Goal: Contribute content

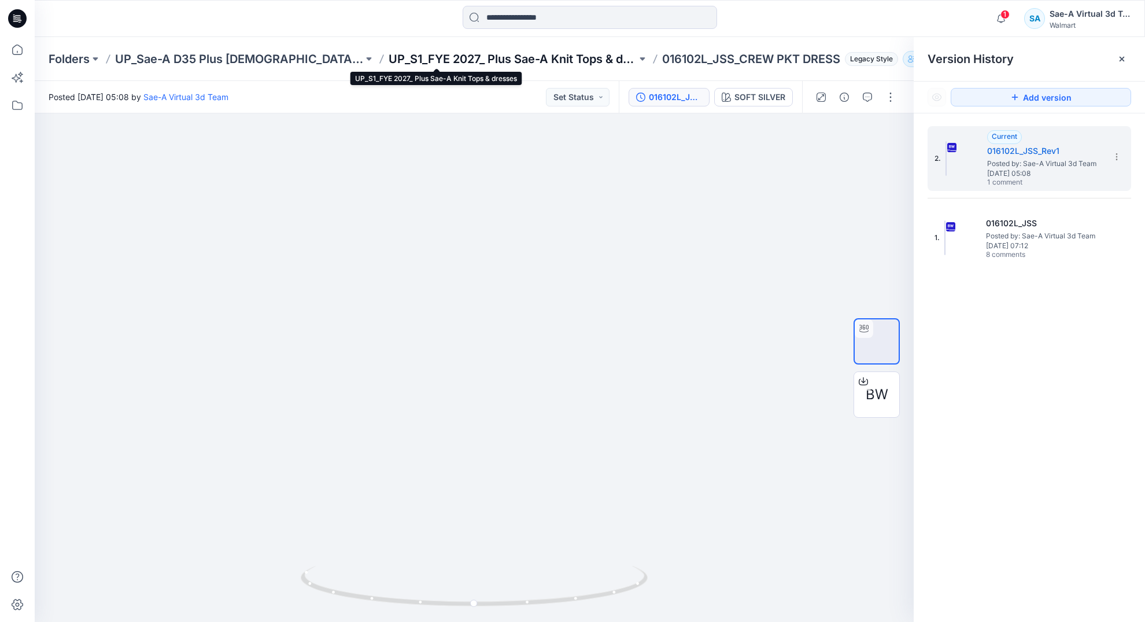
click at [502, 59] on p "UP_S1_FYE 2027_ Plus Sae-A Knit Tops & dresses" at bounding box center [513, 59] width 248 height 16
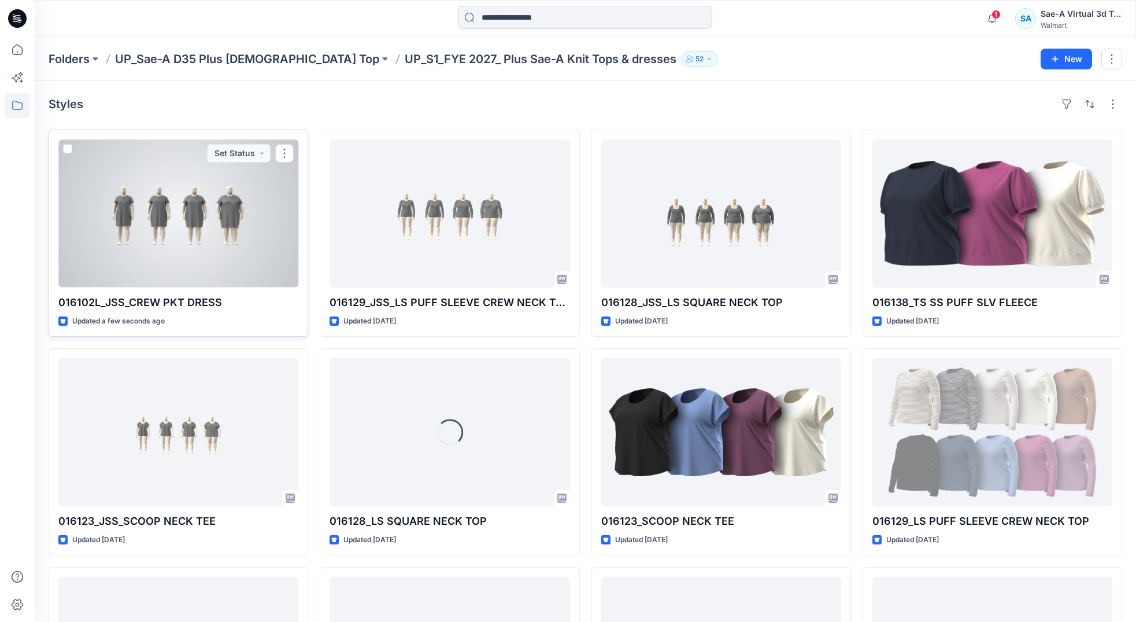
click at [219, 220] on div at bounding box center [178, 213] width 240 height 148
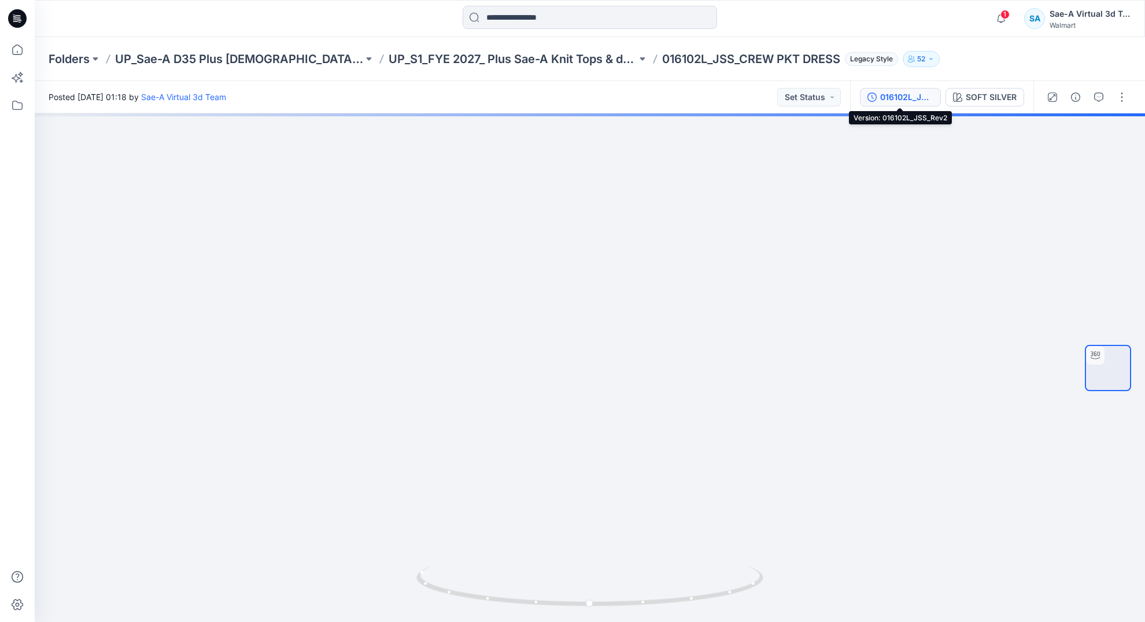
click at [887, 91] on div "016102L_JSS_Rev2" at bounding box center [906, 97] width 53 height 13
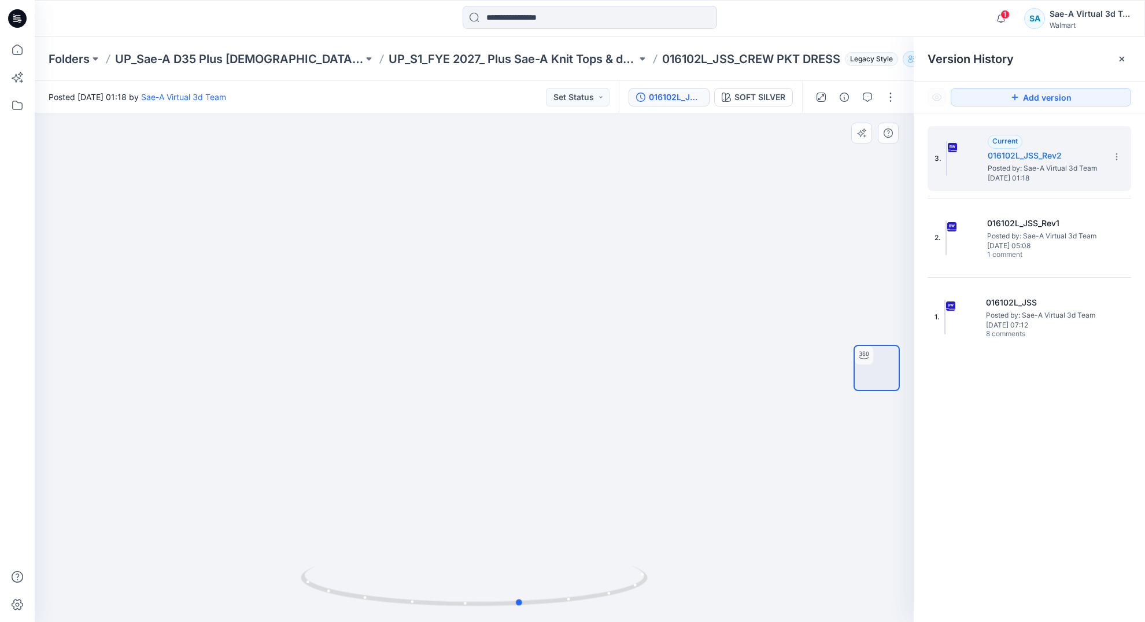
drag, startPoint x: 507, startPoint y: 603, endPoint x: 553, endPoint y: 611, distance: 47.6
click at [553, 611] on div at bounding box center [474, 367] width 879 height 508
click at [514, 603] on icon at bounding box center [476, 587] width 350 height 43
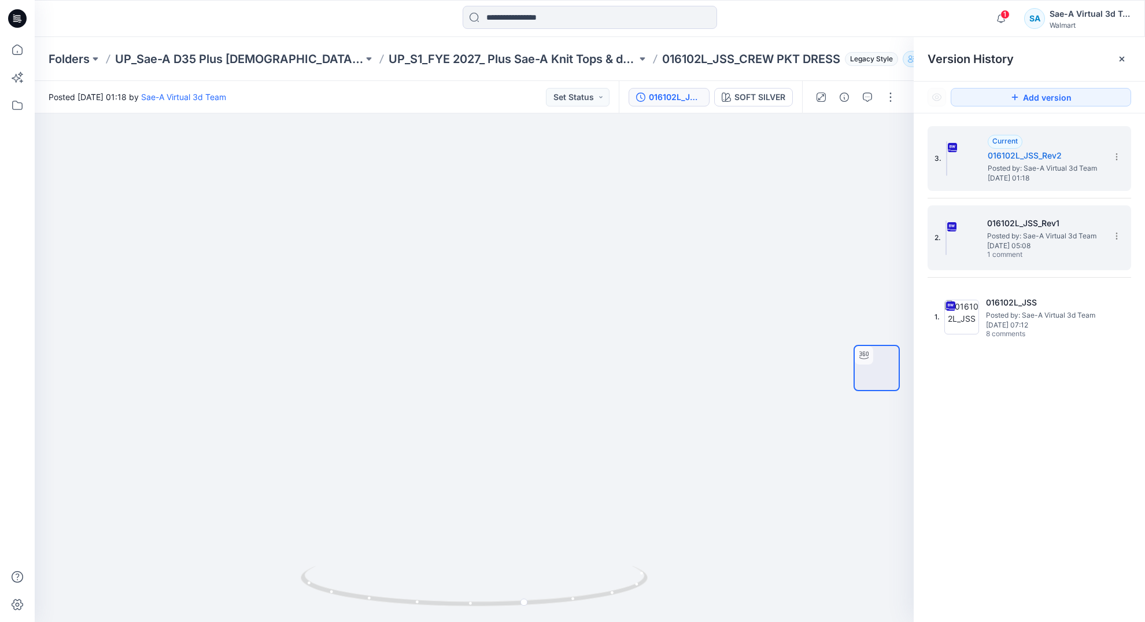
click at [1056, 234] on span "Posted by: Sae-A Virtual 3d Team" at bounding box center [1045, 236] width 116 height 12
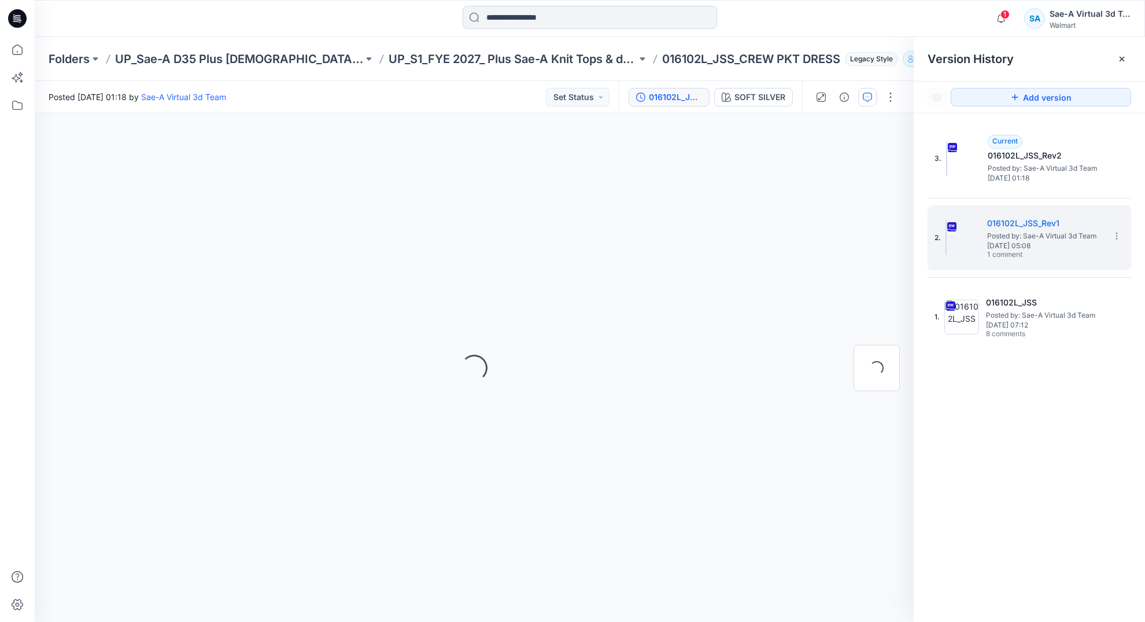
click at [862, 98] on button "button" at bounding box center [867, 97] width 19 height 19
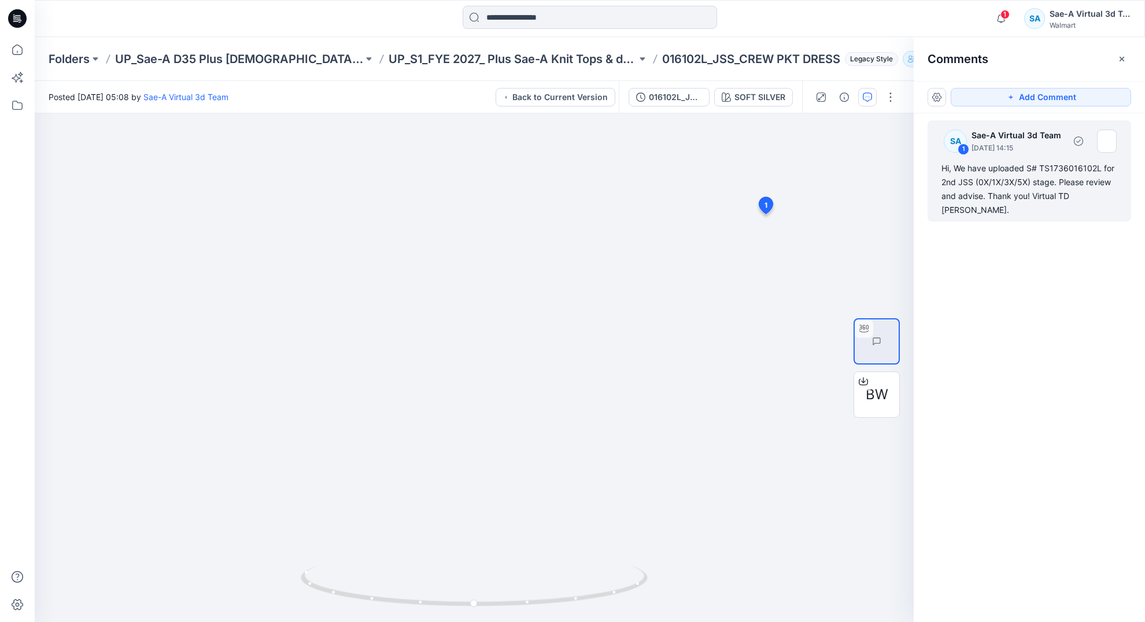
click at [1013, 171] on div "Hi, We have uploaded S# TS1736016102L for 2nd JSS (0X/1X/3X/5X) stage. Please r…" at bounding box center [1030, 189] width 176 height 56
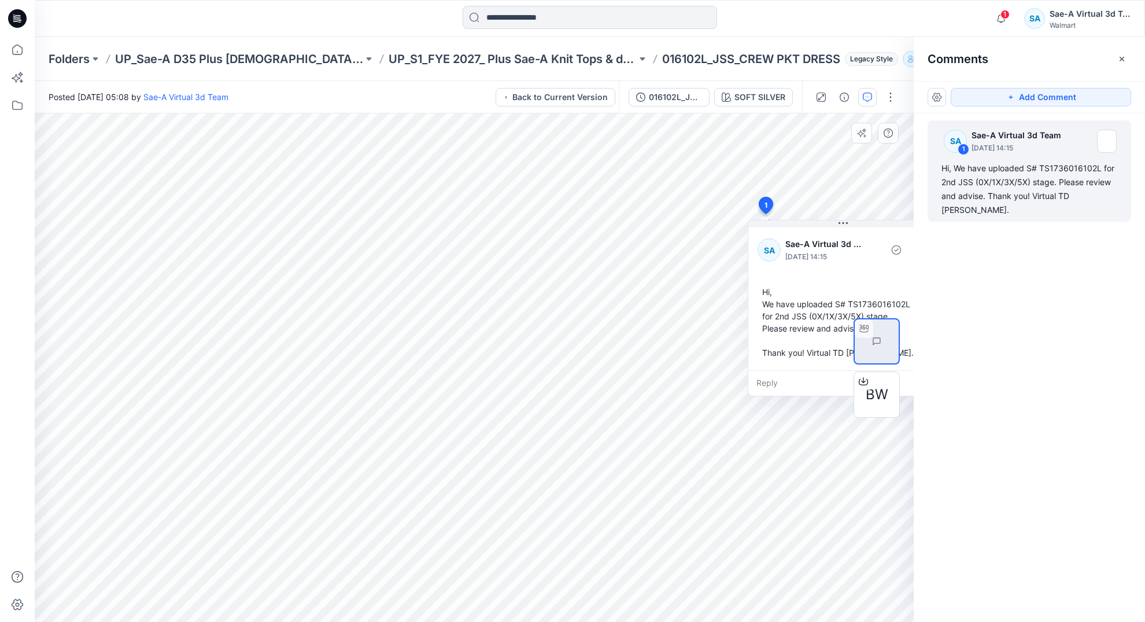
click at [842, 223] on div "BW" at bounding box center [877, 367] width 74 height 289
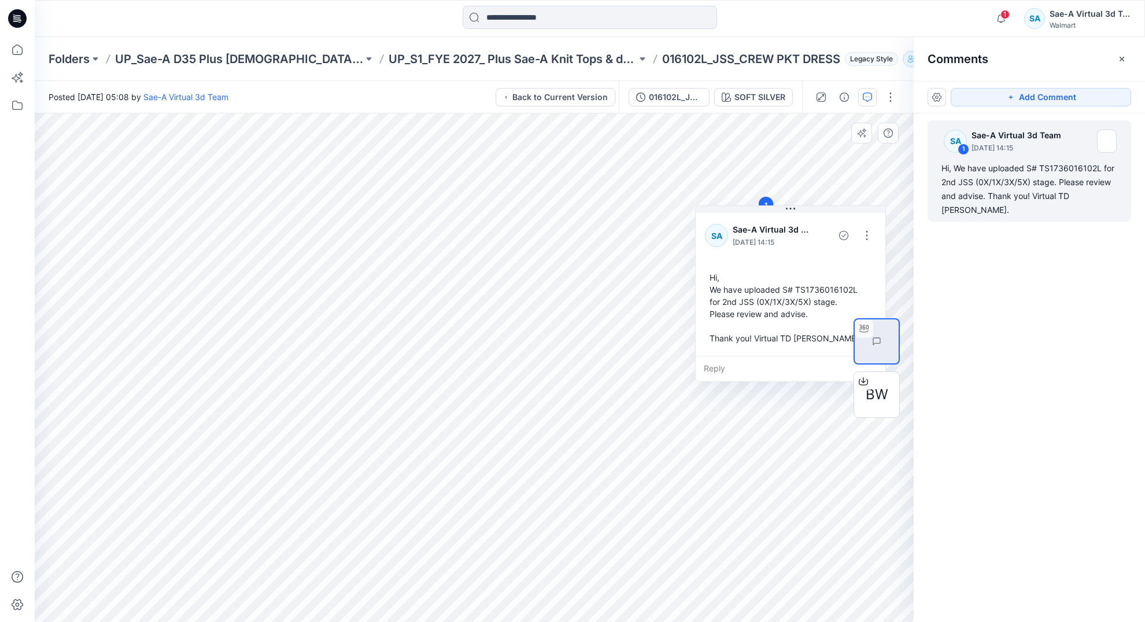
drag, startPoint x: 837, startPoint y: 222, endPoint x: 821, endPoint y: 219, distance: 17.0
click at [784, 206] on button at bounding box center [791, 209] width 190 height 7
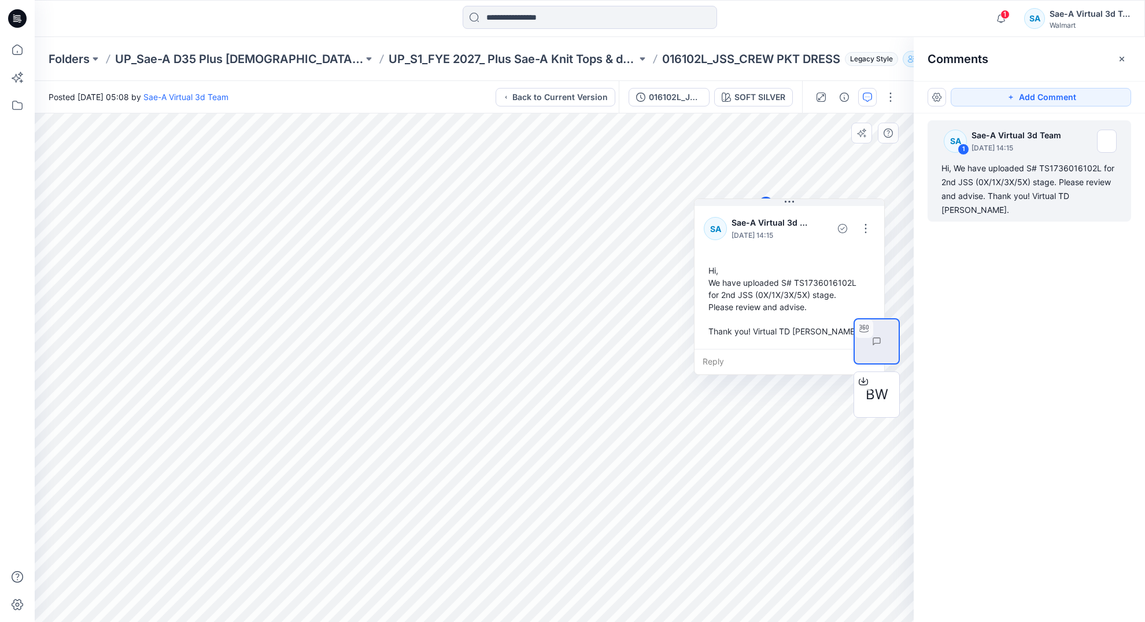
click at [851, 226] on div "BW" at bounding box center [877, 367] width 74 height 289
click at [862, 225] on div "BW" at bounding box center [877, 367] width 46 height 289
click at [863, 228] on div "BW" at bounding box center [877, 367] width 46 height 289
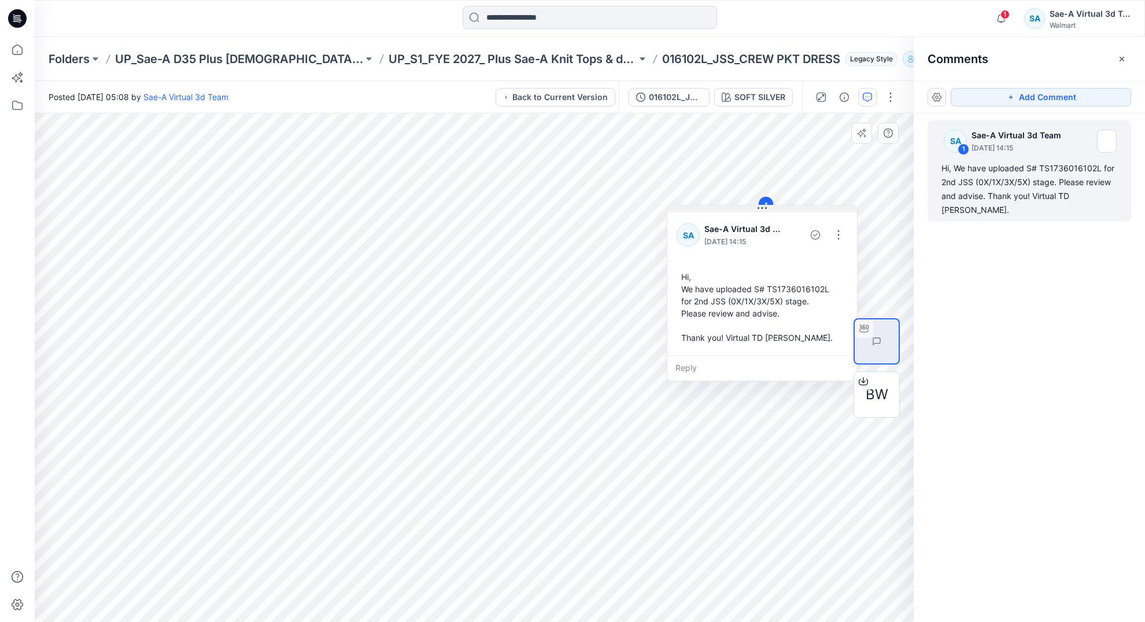
drag, startPoint x: 787, startPoint y: 197, endPoint x: 747, endPoint y: 200, distance: 40.0
click at [758, 204] on icon at bounding box center [762, 208] width 9 height 9
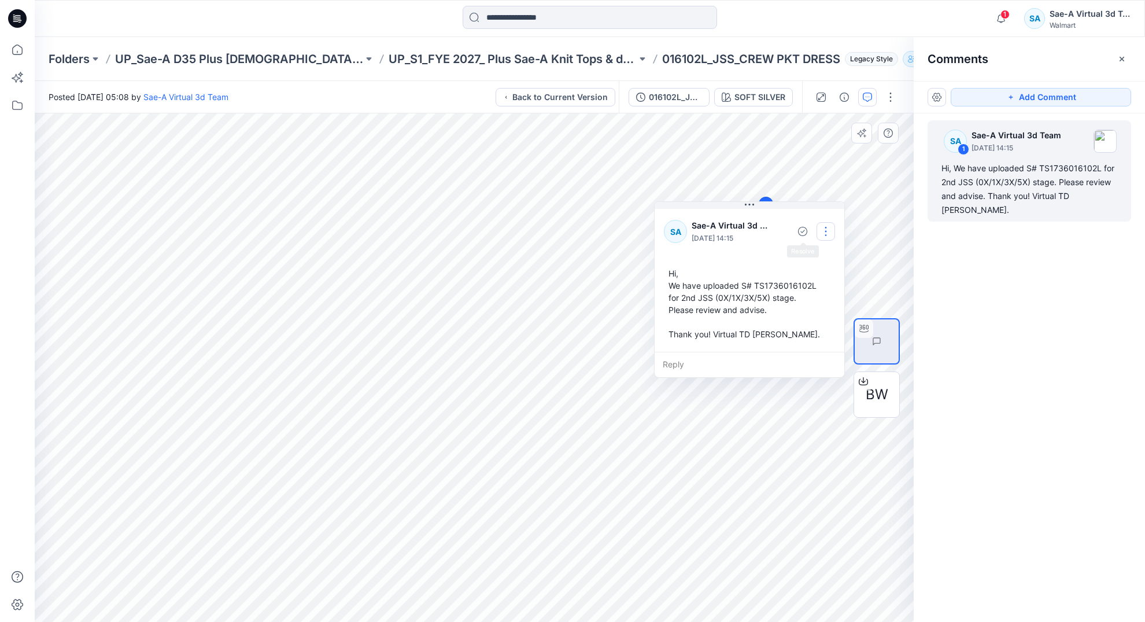
click at [828, 231] on button "button" at bounding box center [826, 231] width 19 height 19
click at [813, 261] on p "Edit comment" at bounding box center [829, 259] width 52 height 12
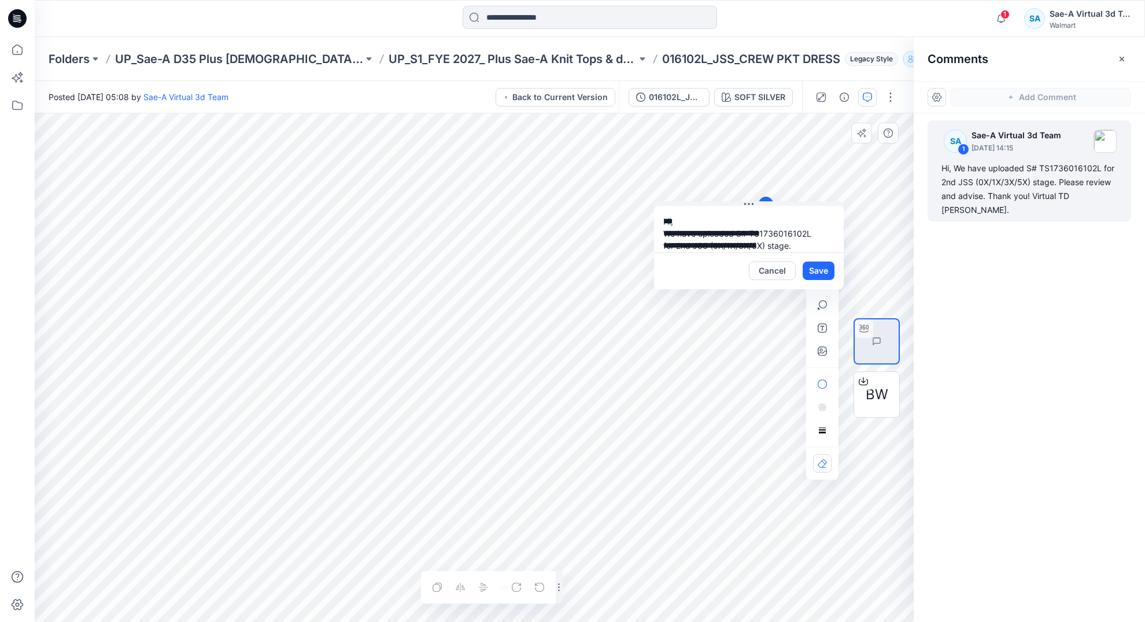
scroll to position [45, 0]
click at [735, 234] on textarea "**********" at bounding box center [749, 229] width 190 height 46
click at [777, 270] on button "Cancel" at bounding box center [772, 270] width 47 height 19
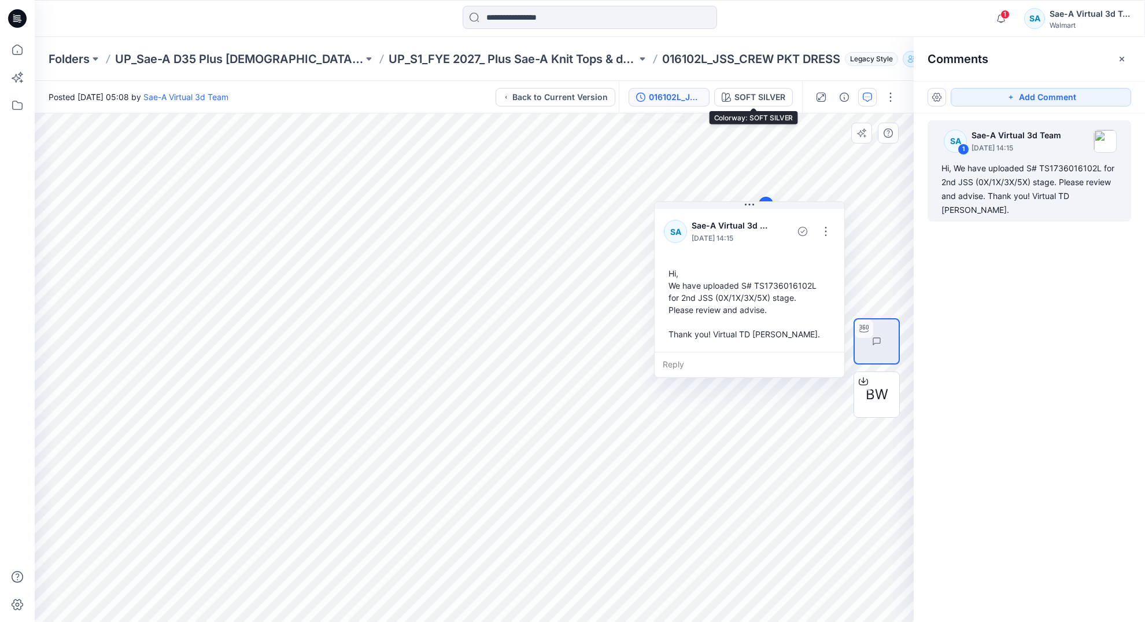
click at [691, 101] on div "016102L_JSS_Rev1" at bounding box center [675, 97] width 53 height 13
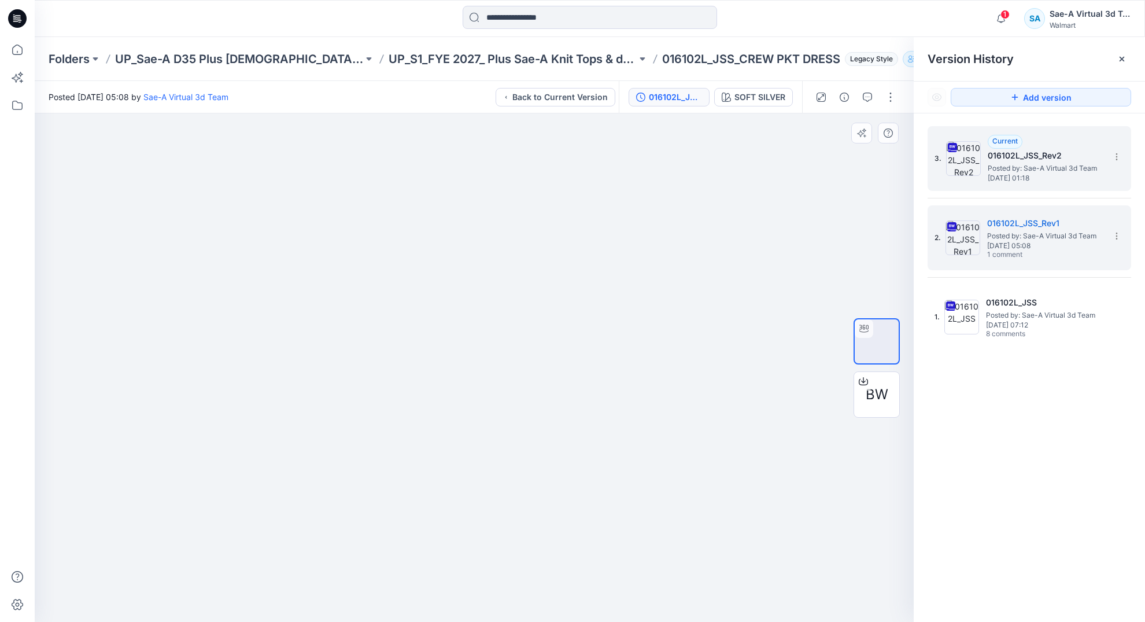
click at [1007, 160] on h5 "016102L_JSS_Rev2" at bounding box center [1046, 156] width 116 height 14
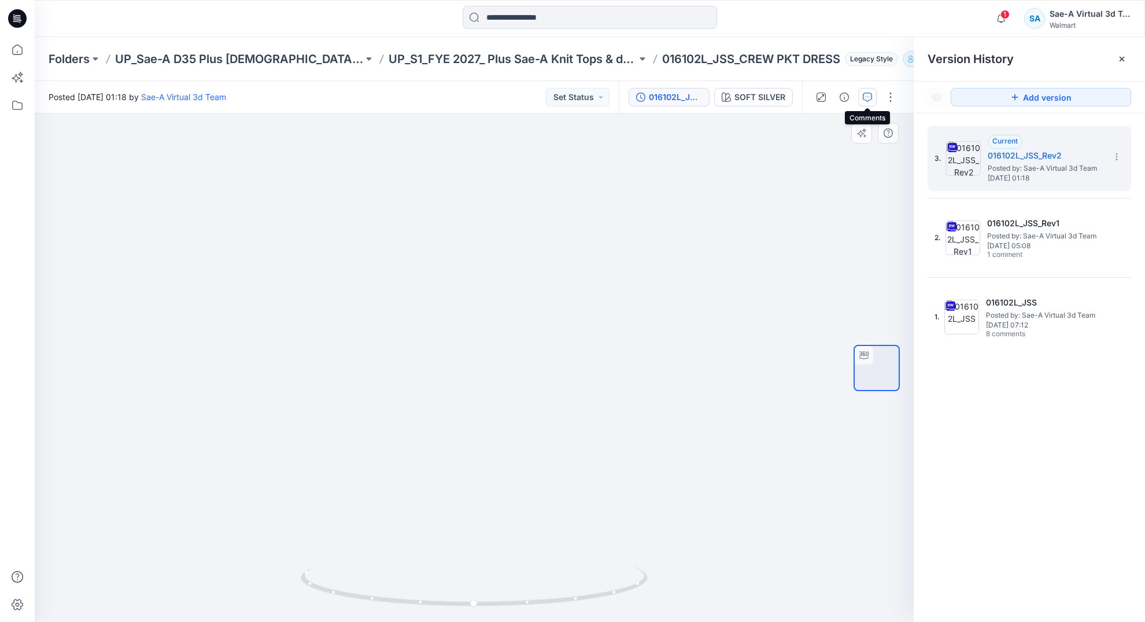
click at [870, 97] on icon "button" at bounding box center [867, 97] width 9 height 9
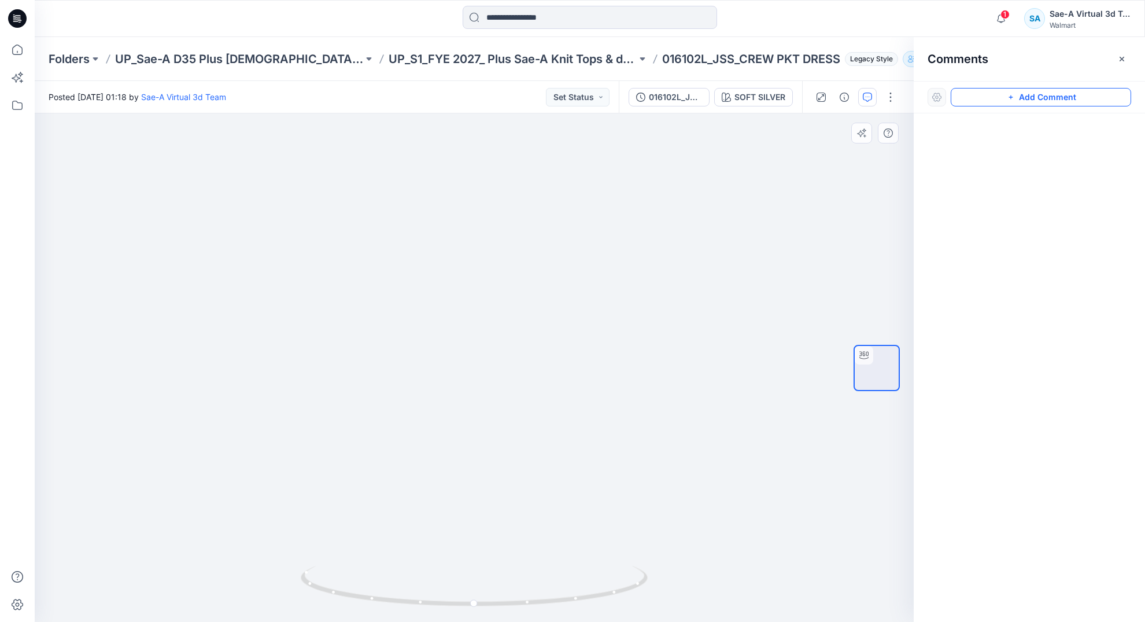
click at [984, 98] on button "Add Comment" at bounding box center [1041, 97] width 180 height 19
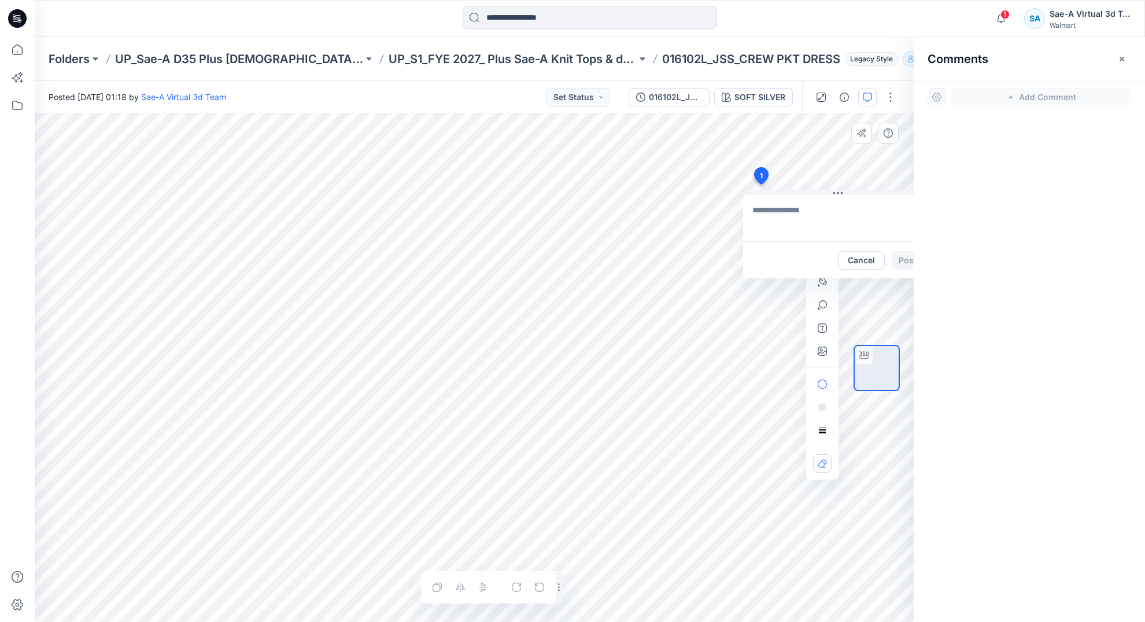
click at [761, 184] on div "1 Cancel Post Layer 1" at bounding box center [474, 367] width 879 height 508
click at [817, 220] on textarea "**********" at bounding box center [838, 218] width 190 height 46
click at [779, 234] on textarea "**********" at bounding box center [838, 218] width 190 height 46
drag, startPoint x: 772, startPoint y: 236, endPoint x: 910, endPoint y: 208, distance: 141.7
click at [771, 236] on textarea "**********" at bounding box center [838, 218] width 190 height 46
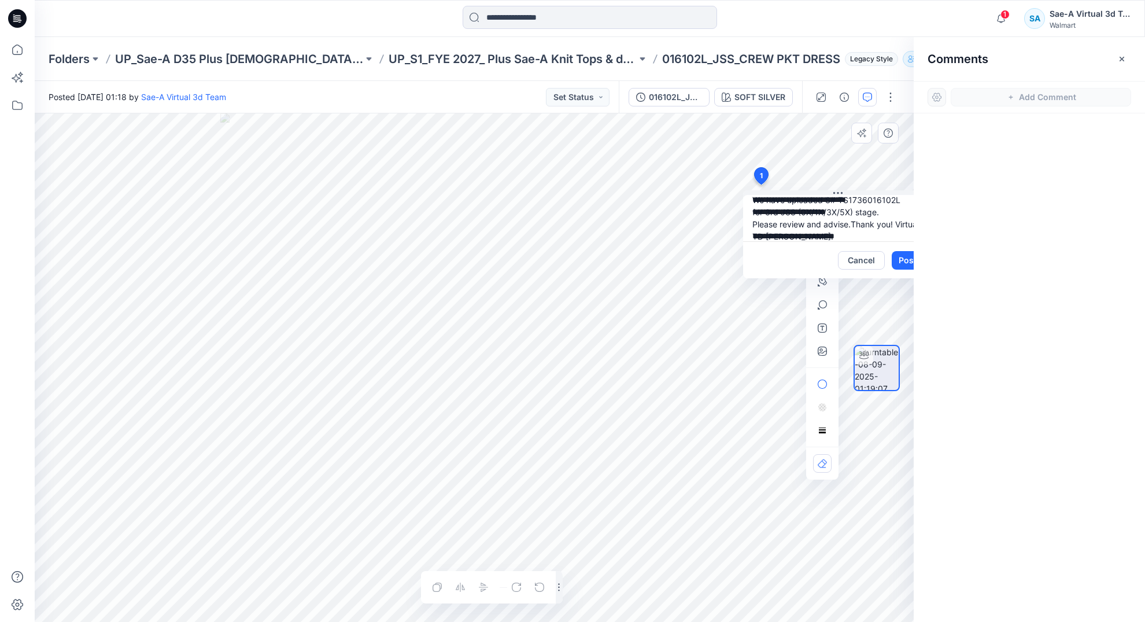
scroll to position [35, 0]
type textarea "**********"
click at [896, 264] on div at bounding box center [877, 367] width 46 height 289
click at [909, 260] on div at bounding box center [877, 367] width 74 height 289
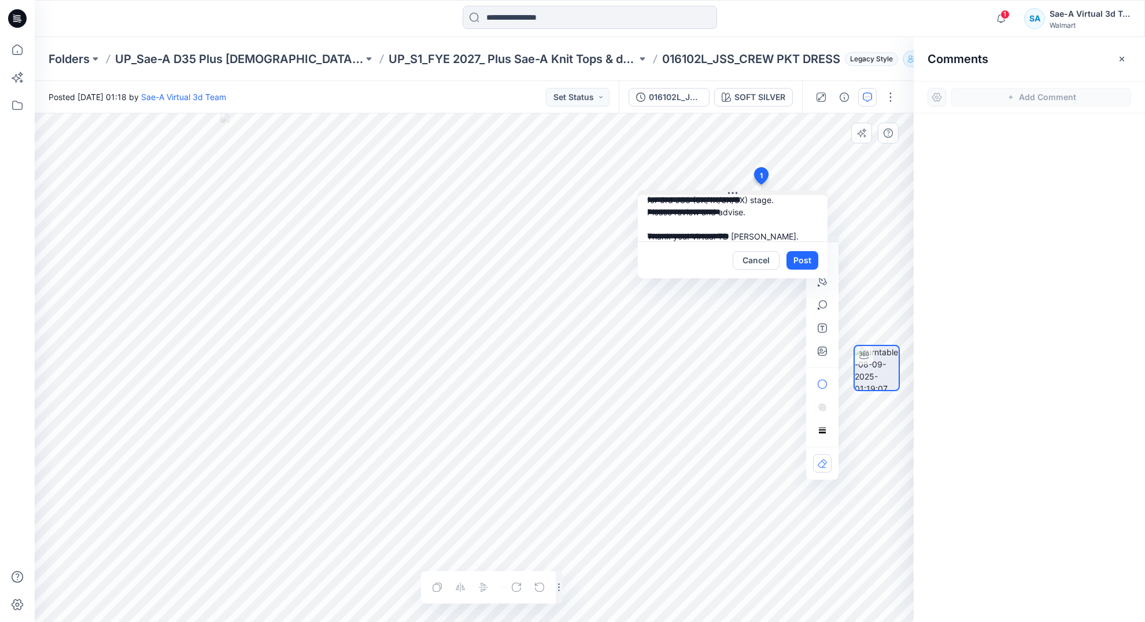
drag, startPoint x: 837, startPoint y: 191, endPoint x: 732, endPoint y: 191, distance: 105.3
click at [732, 191] on icon at bounding box center [732, 193] width 9 height 9
click at [805, 263] on button "Post" at bounding box center [803, 260] width 32 height 19
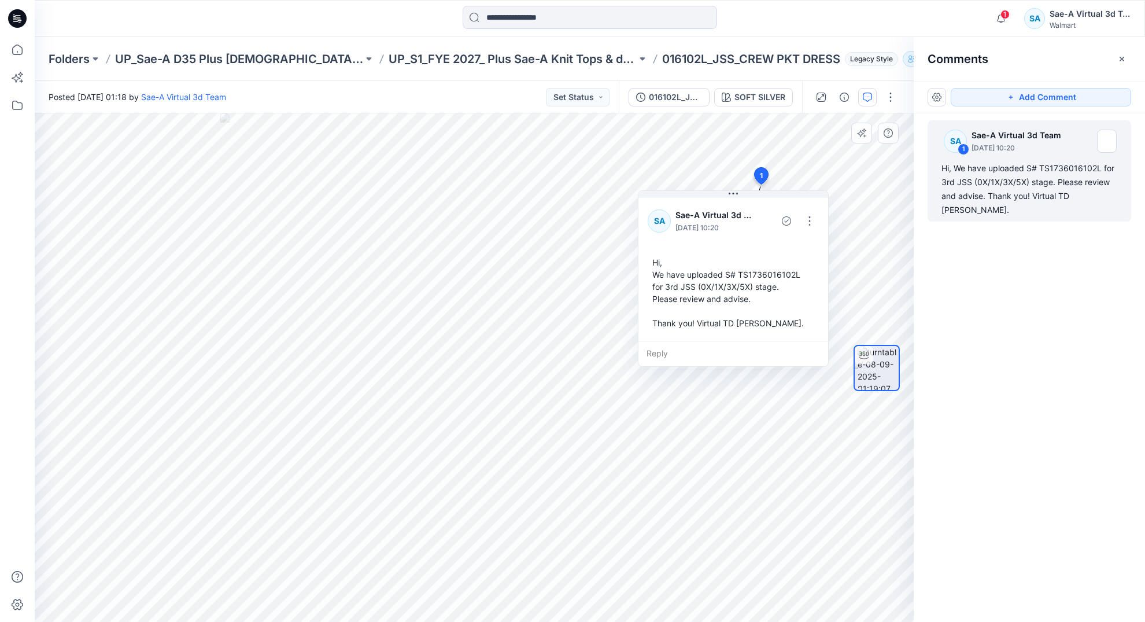
click at [1007, 268] on div "SA 1 Sae-A Virtual 3d Team [DATE] 10:20 Hi, We have uploaded S# TS1736016102L f…" at bounding box center [1029, 346] width 231 height 466
click at [888, 99] on button "button" at bounding box center [890, 97] width 19 height 19
click at [1026, 235] on div "SA 1 Sae-A Virtual 3d Team [DATE] 10:20 Hi, We have uploaded S# TS1736016102L f…" at bounding box center [1029, 346] width 231 height 466
click at [888, 104] on button "button" at bounding box center [890, 97] width 19 height 19
click at [826, 124] on button "Edit" at bounding box center [842, 123] width 106 height 21
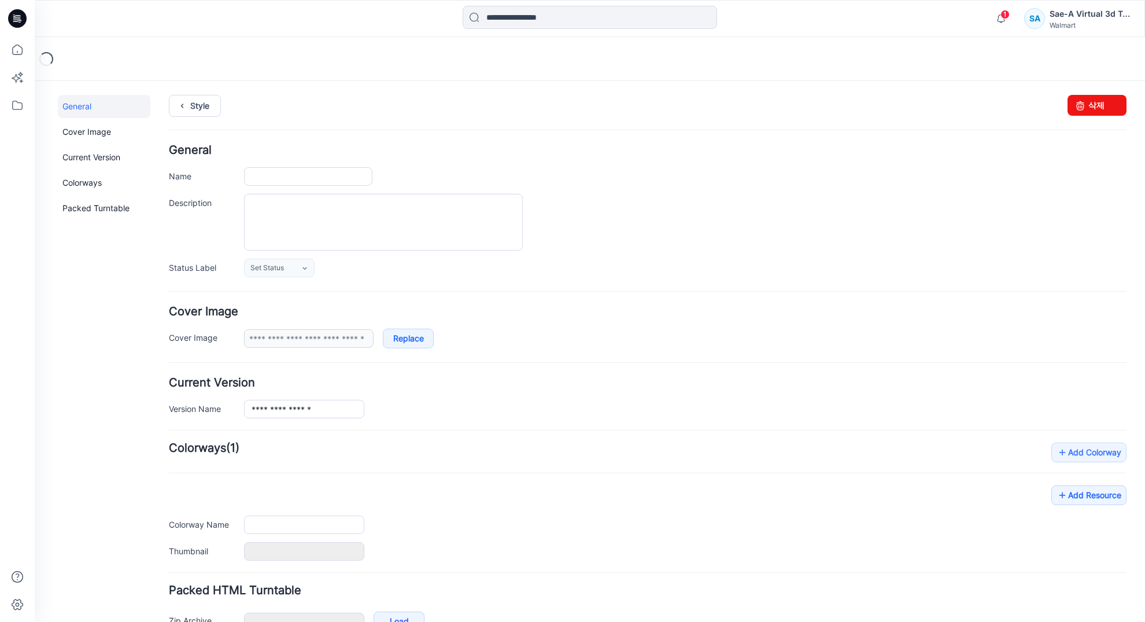
type input "**********"
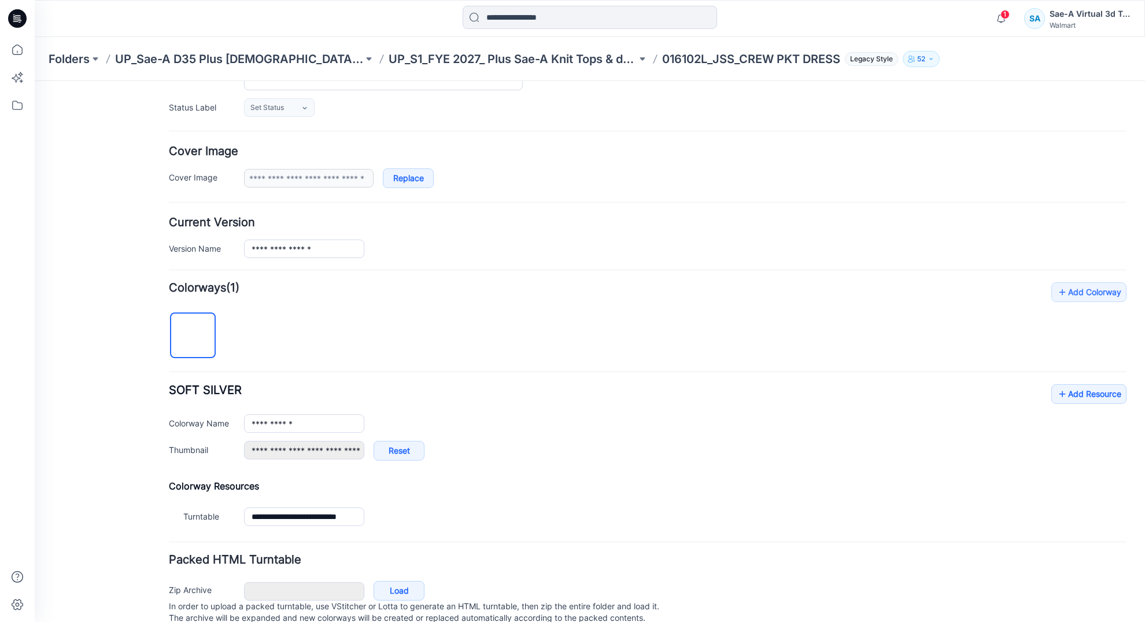
scroll to position [201, 0]
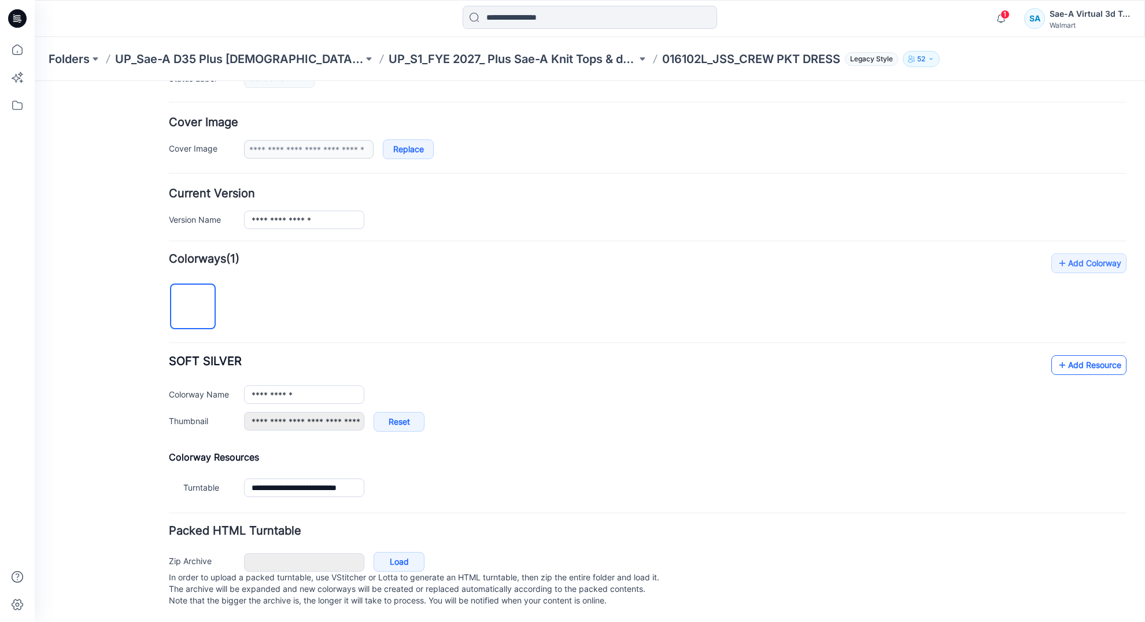
click at [1091, 359] on link "Add Resource" at bounding box center [1088, 365] width 75 height 20
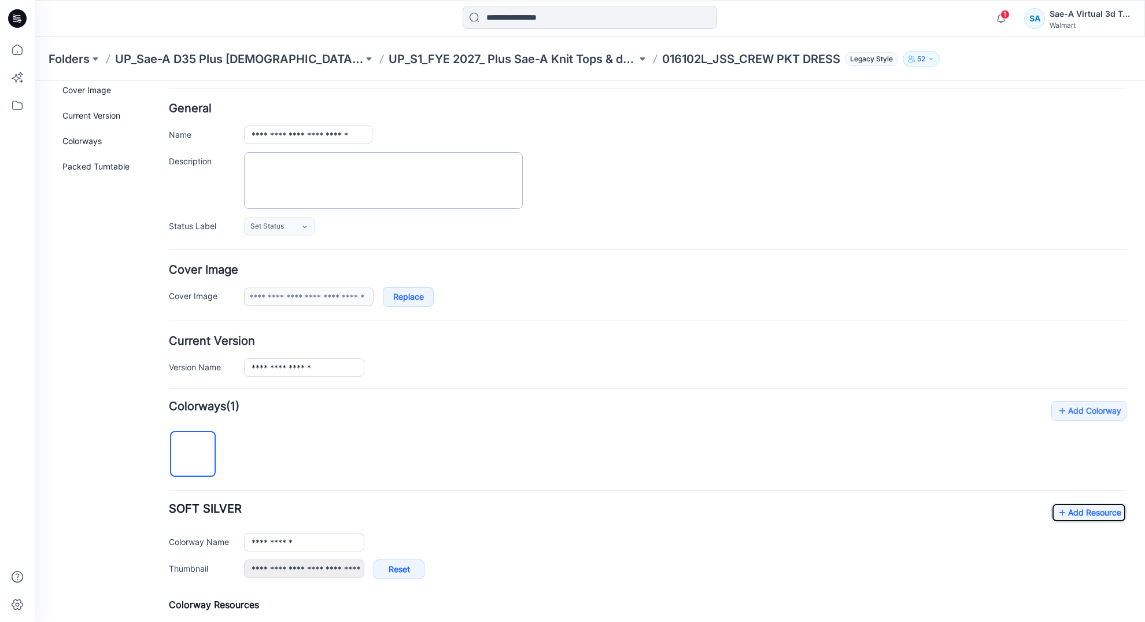
scroll to position [0, 0]
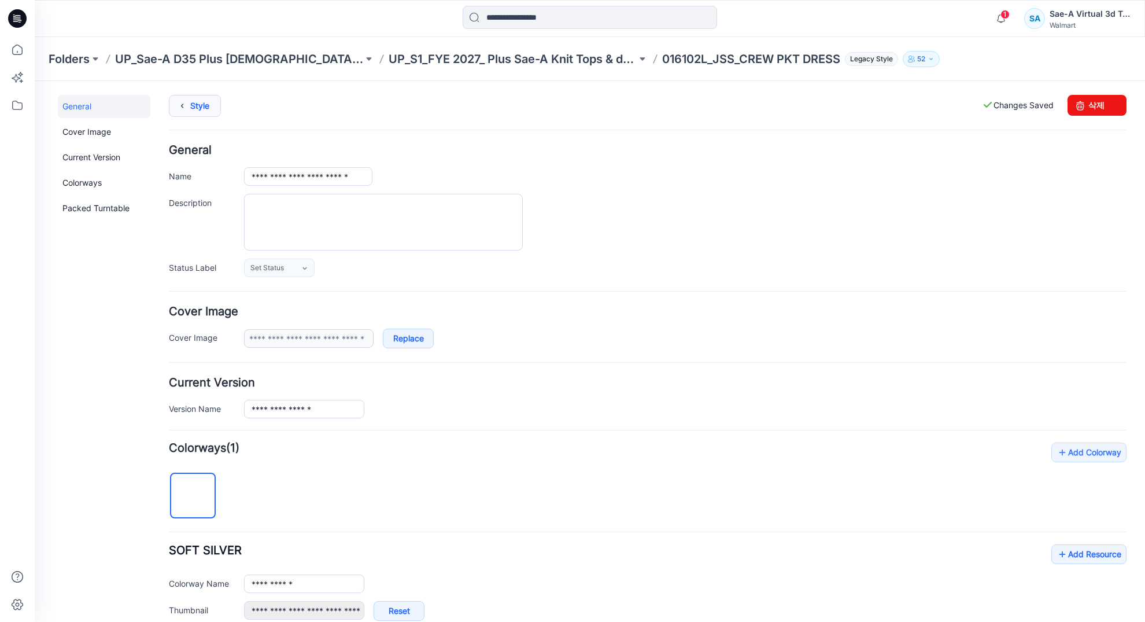
click at [193, 109] on link "Style" at bounding box center [195, 106] width 52 height 22
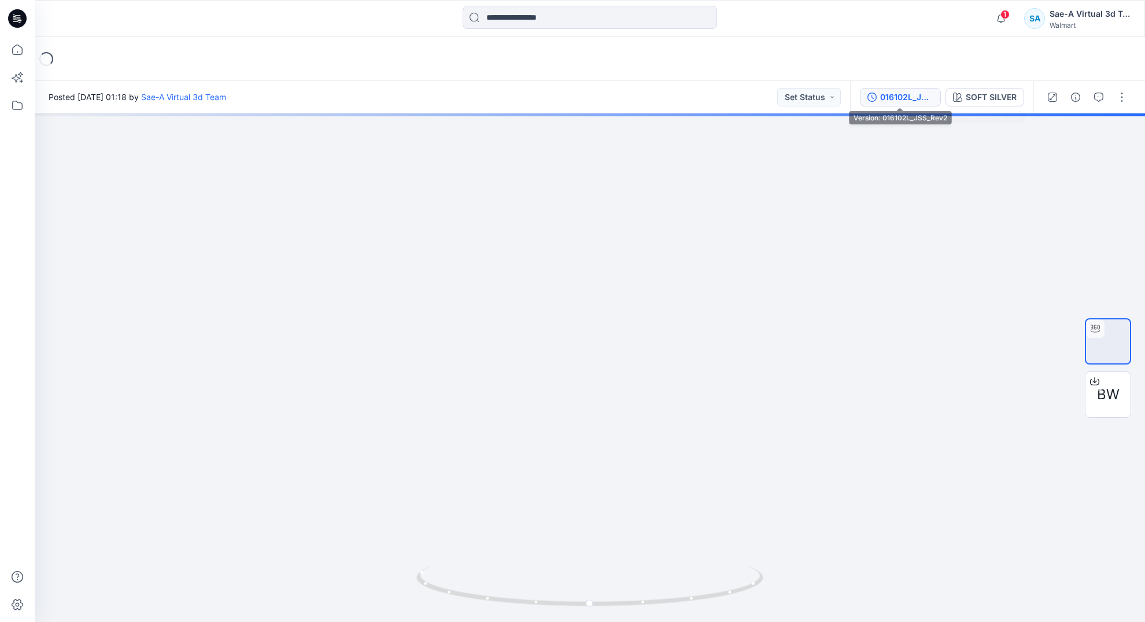
click at [917, 97] on div "016102L_JSS_Rev2" at bounding box center [906, 97] width 53 height 13
